Goal: Transaction & Acquisition: Purchase product/service

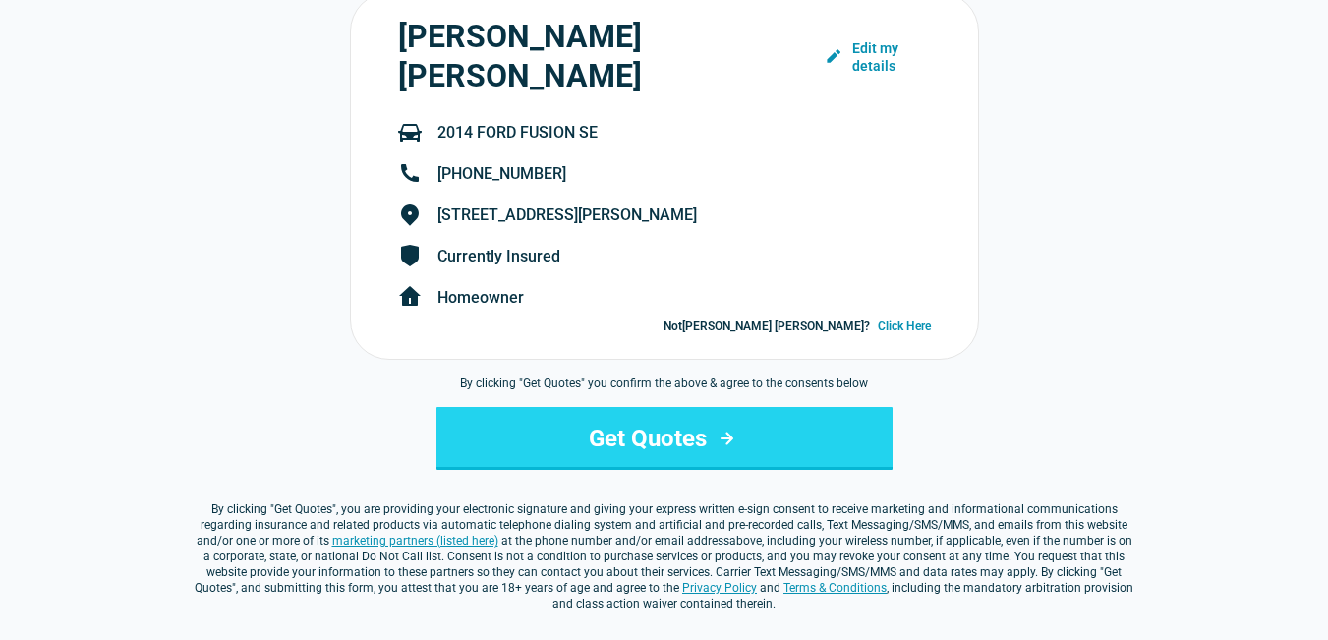
click at [644, 407] on button "Get Quotes" at bounding box center [664, 438] width 456 height 63
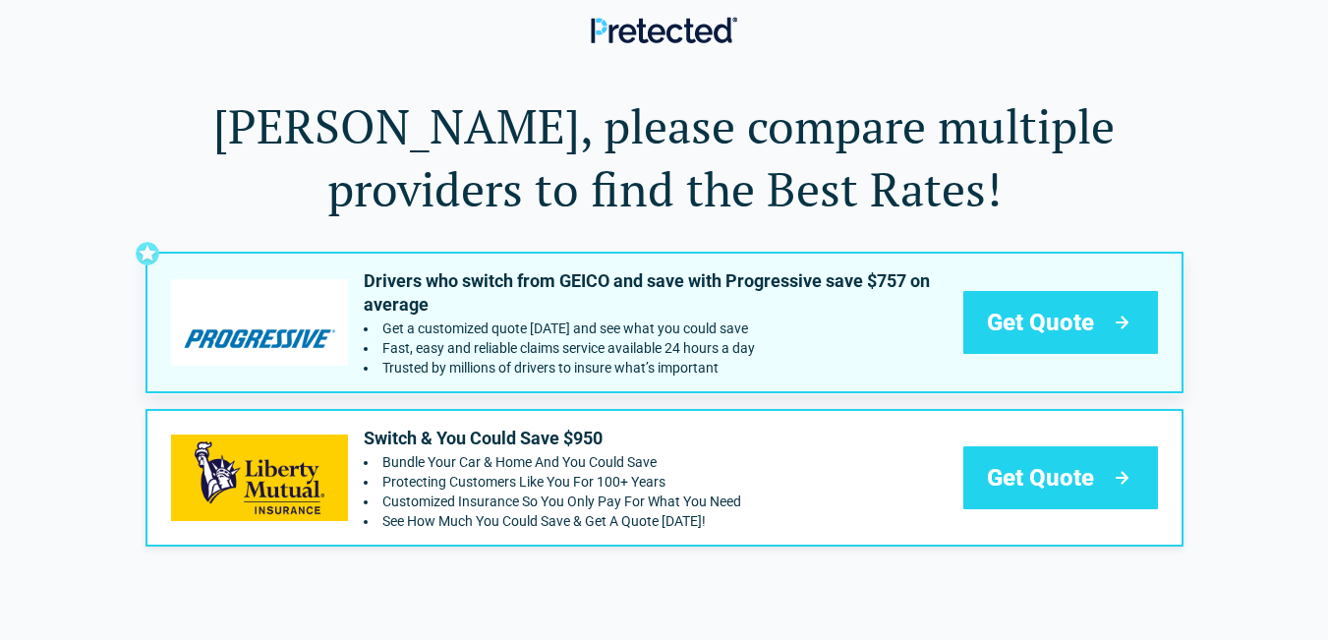
click at [1057, 299] on div "Get Quote" at bounding box center [1060, 322] width 195 height 63
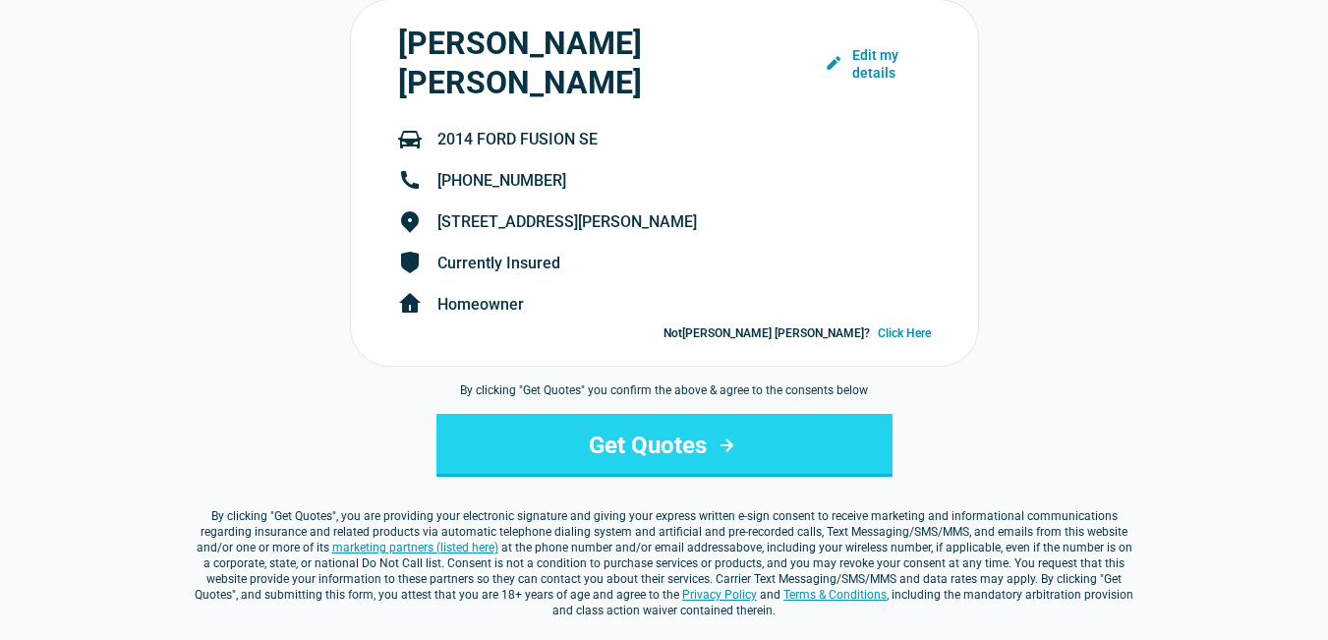
scroll to position [197, 0]
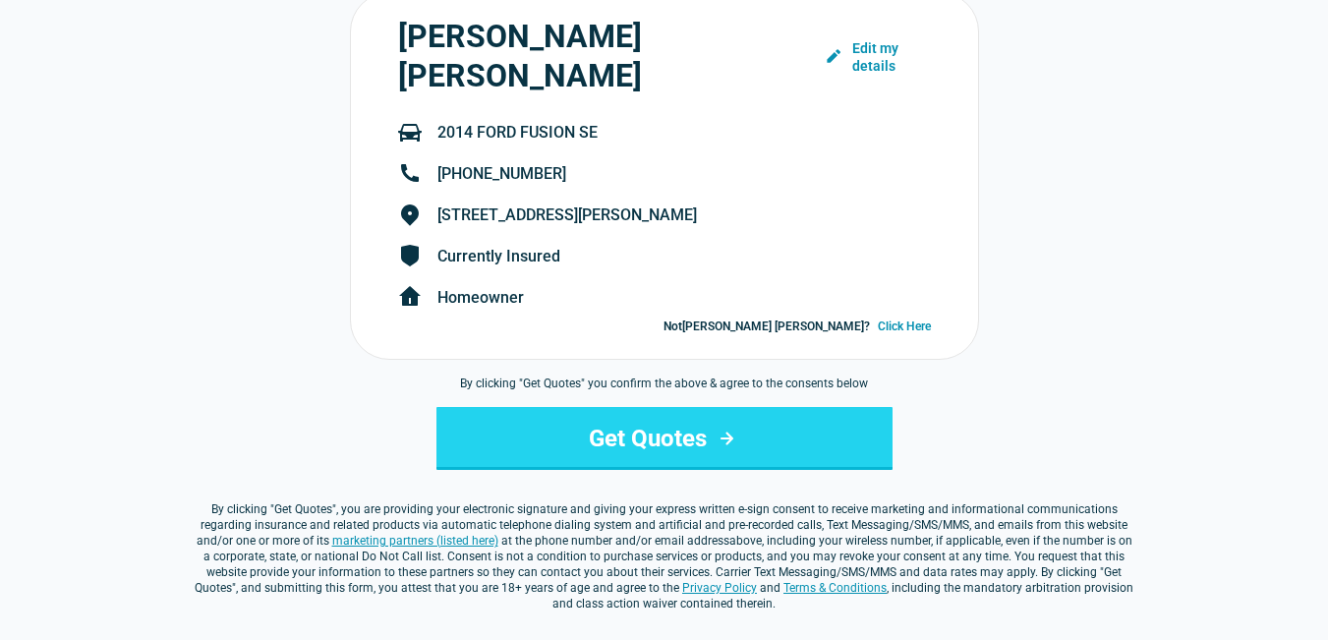
click at [640, 409] on button "Get Quotes" at bounding box center [664, 438] width 456 height 63
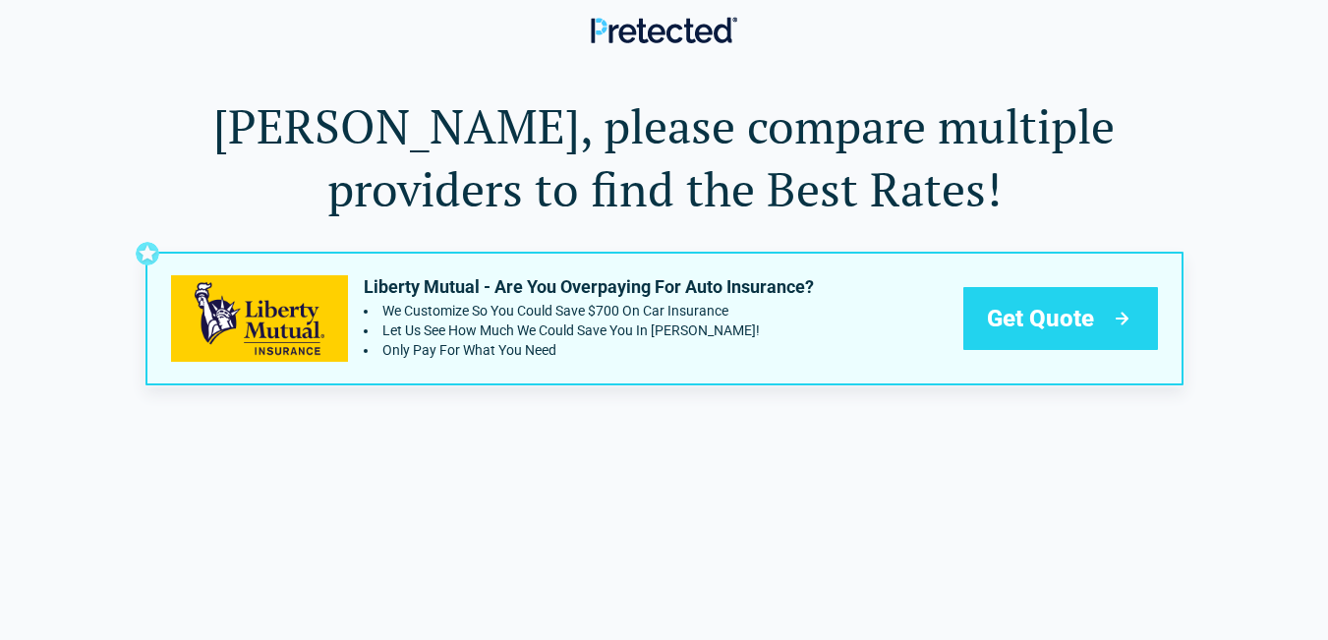
click at [1075, 312] on span "Get Quote" at bounding box center [1040, 318] width 107 height 31
